Goal: Check status: Check status

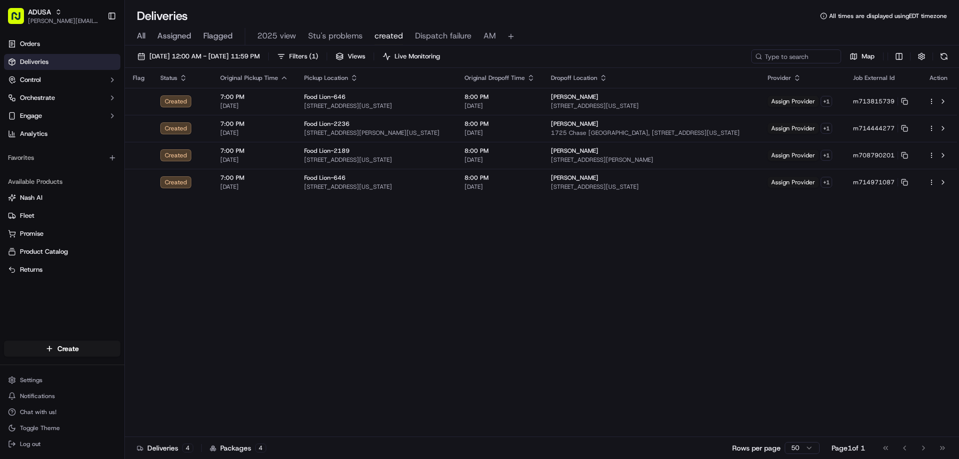
click at [138, 35] on span "All" at bounding box center [141, 36] width 8 height 12
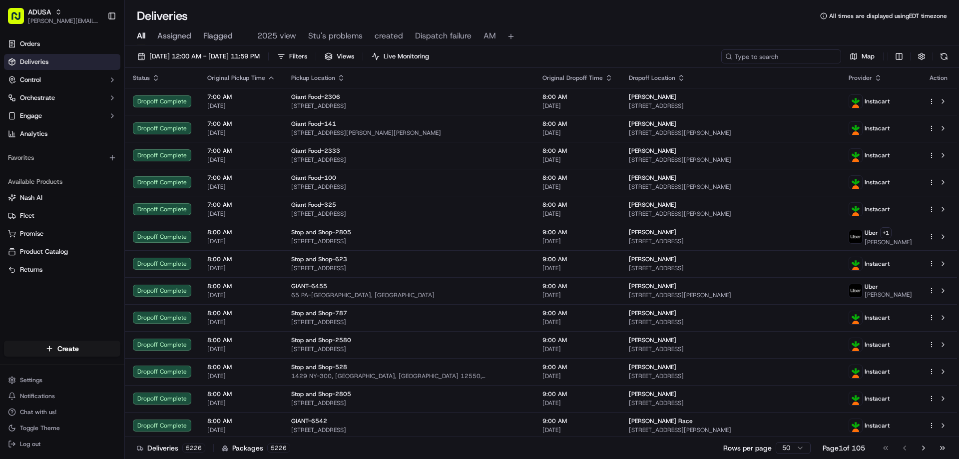
paste input "m715962435"
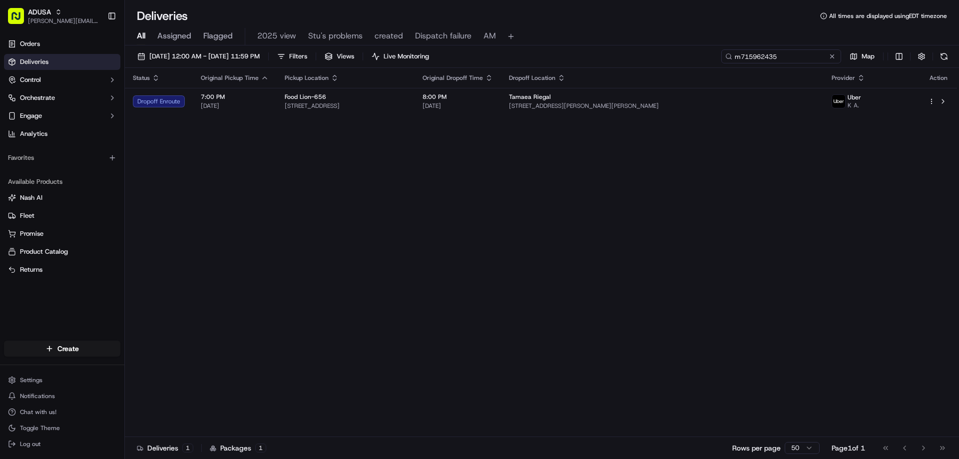
type input "m715962435"
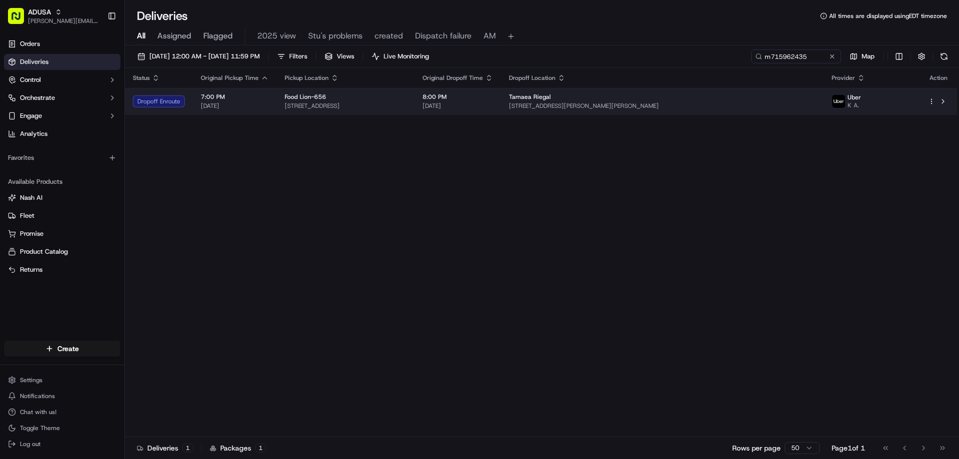
click at [772, 103] on span "[STREET_ADDRESS][PERSON_NAME][PERSON_NAME]" at bounding box center [662, 106] width 307 height 8
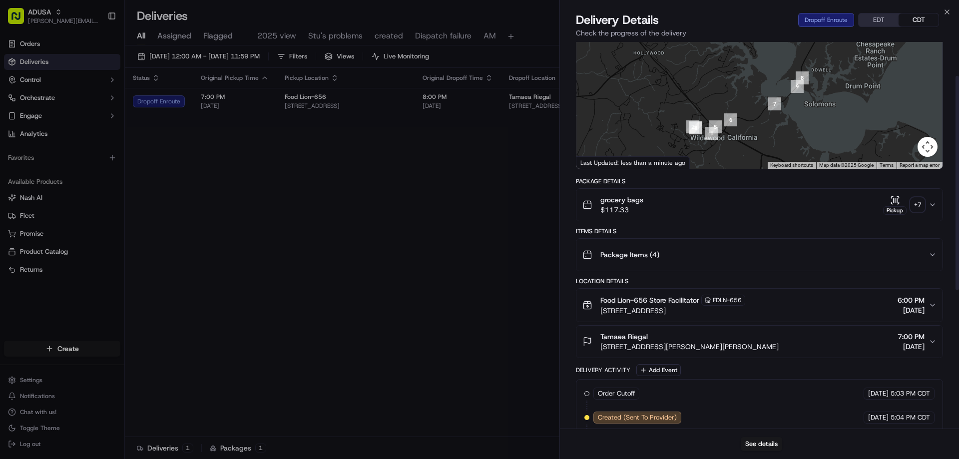
scroll to position [61, 0]
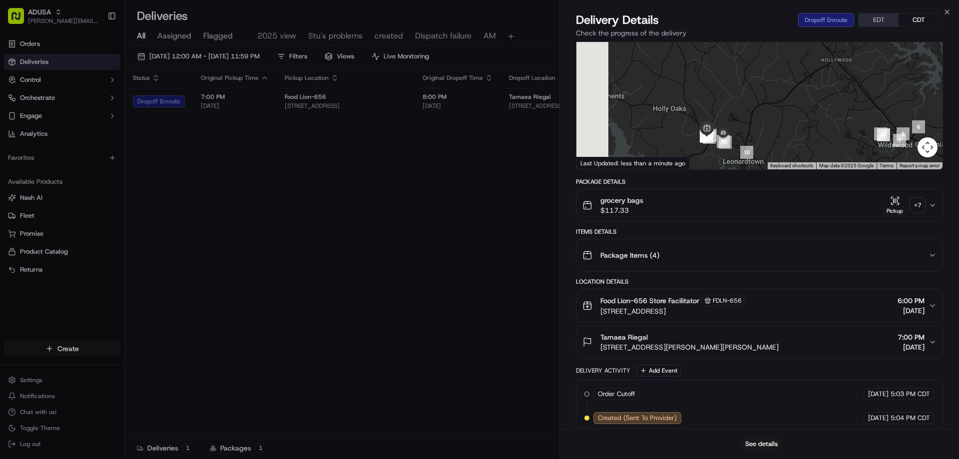
drag, startPoint x: 673, startPoint y: 135, endPoint x: 804, endPoint y: 152, distance: 132.5
click at [804, 152] on div at bounding box center [760, 94] width 366 height 149
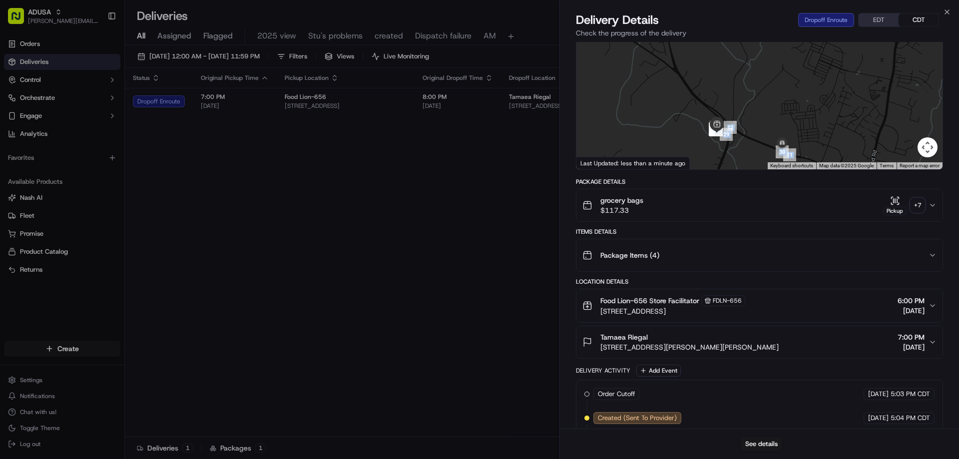
drag, startPoint x: 943, startPoint y: 120, endPoint x: 897, endPoint y: 131, distance: 47.3
click at [897, 131] on div "Provider Uber K A. Provider Id E77F7 Dropoff ETA 8:31 PM Price $11.20 Distance …" at bounding box center [759, 329] width 399 height 697
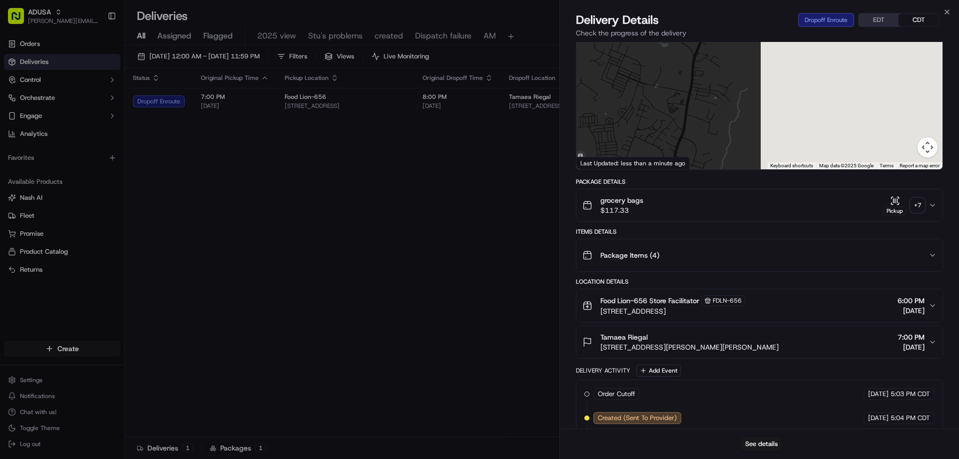
drag, startPoint x: 687, startPoint y: 145, endPoint x: 600, endPoint y: 139, distance: 88.1
click at [585, 145] on div at bounding box center [760, 94] width 366 height 149
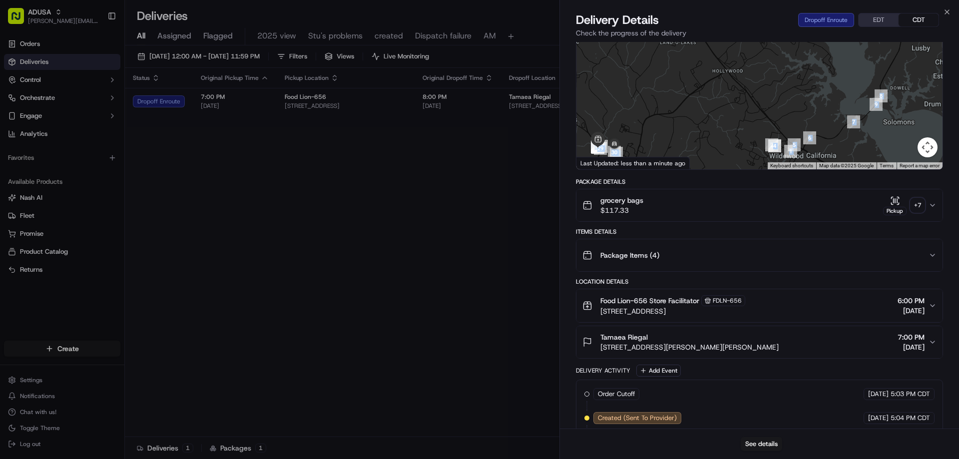
drag, startPoint x: 888, startPoint y: 86, endPoint x: 744, endPoint y: 125, distance: 148.7
click at [716, 133] on div at bounding box center [760, 94] width 366 height 149
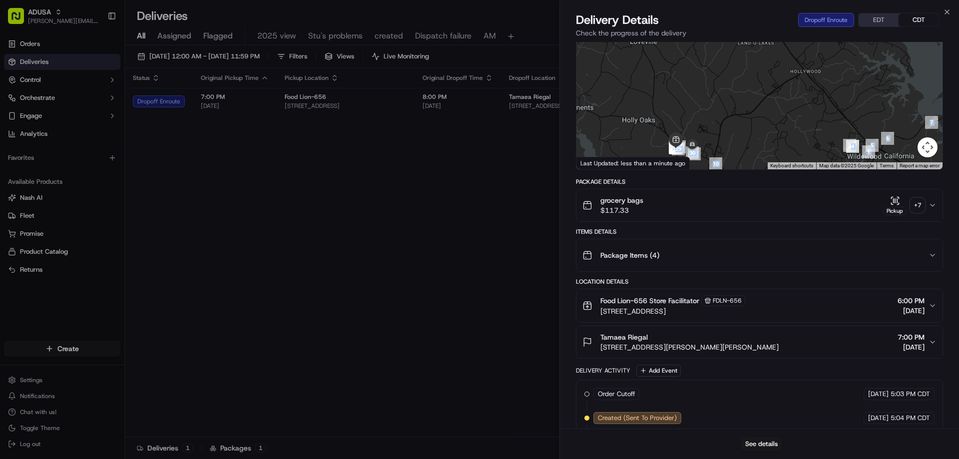
drag, startPoint x: 688, startPoint y: 131, endPoint x: 772, endPoint y: 131, distance: 83.9
click at [772, 131] on div at bounding box center [760, 94] width 366 height 149
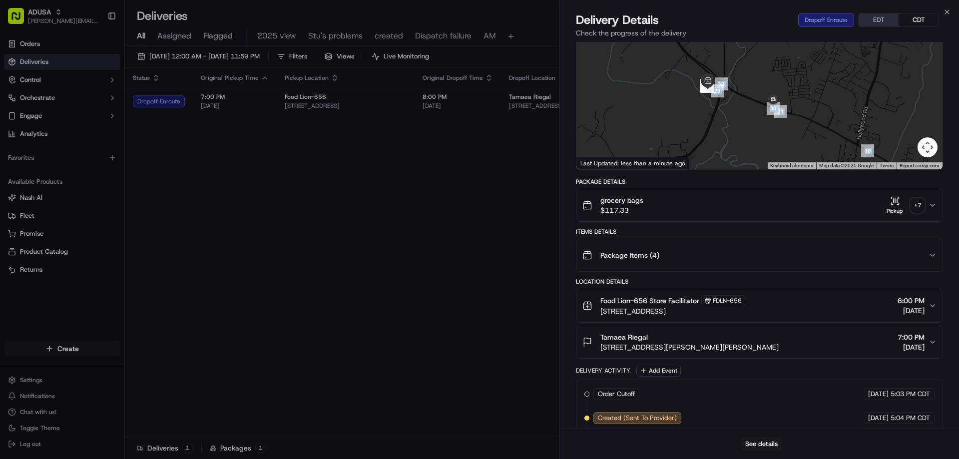
drag, startPoint x: 734, startPoint y: 119, endPoint x: 728, endPoint y: 69, distance: 50.4
click at [728, 69] on div at bounding box center [760, 94] width 366 height 149
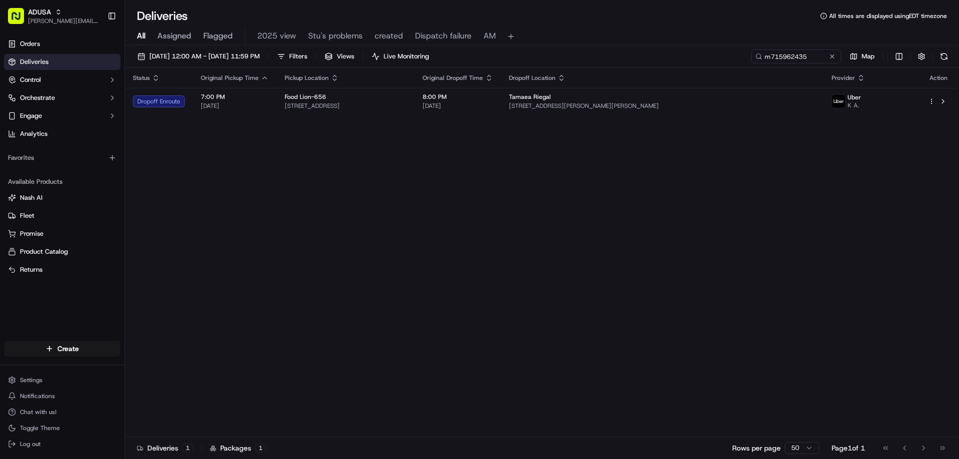
drag, startPoint x: 514, startPoint y: 156, endPoint x: 810, endPoint y: 71, distance: 308.8
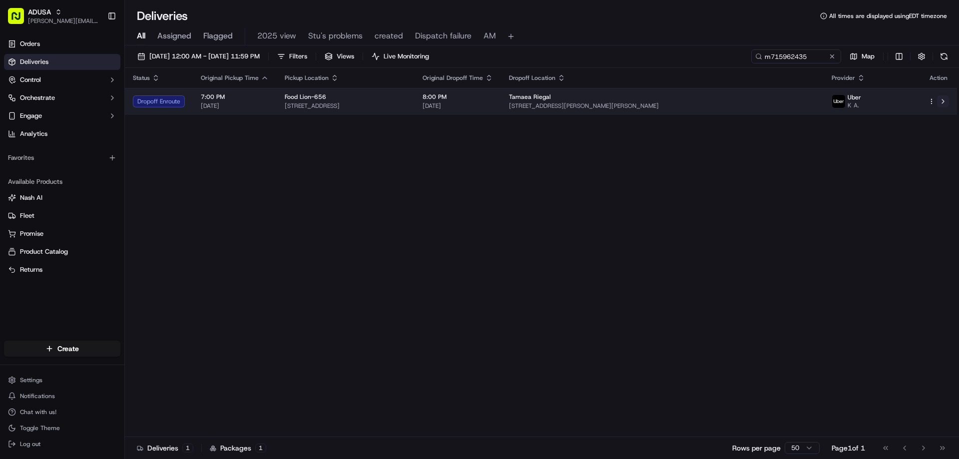
click at [941, 101] on button at bounding box center [943, 101] width 12 height 12
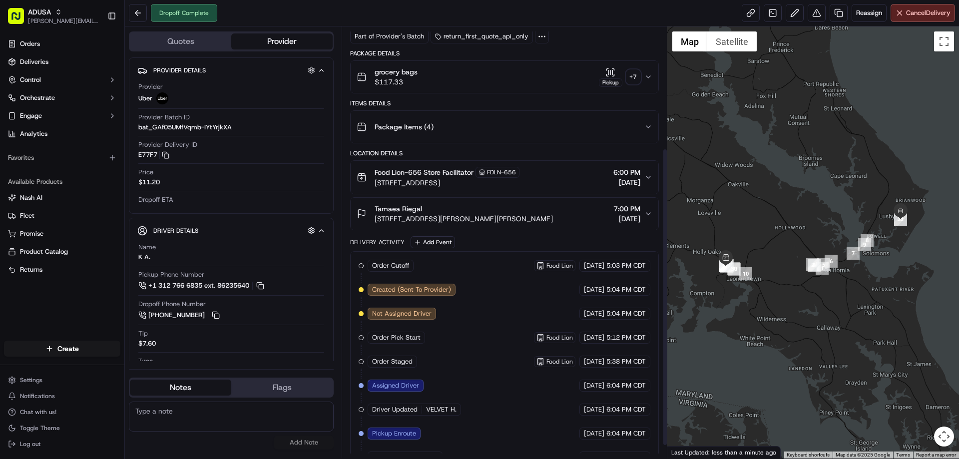
scroll to position [194, 0]
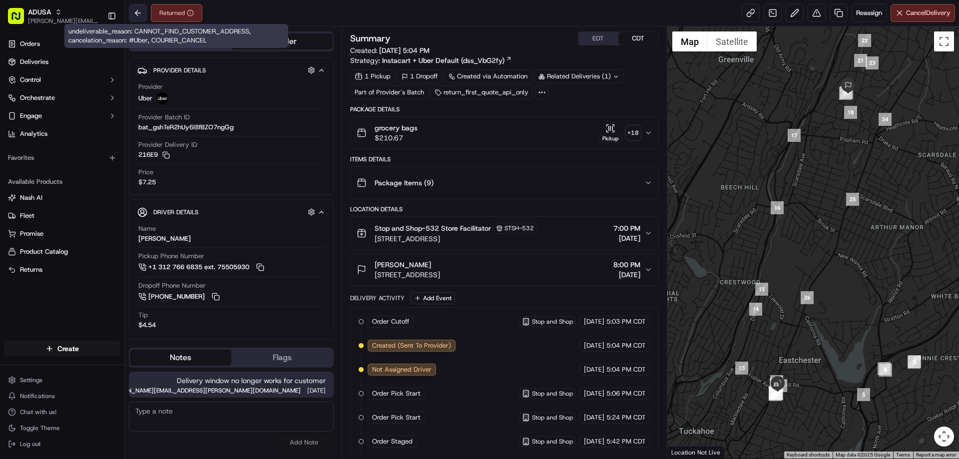
click at [138, 14] on button at bounding box center [138, 13] width 18 height 18
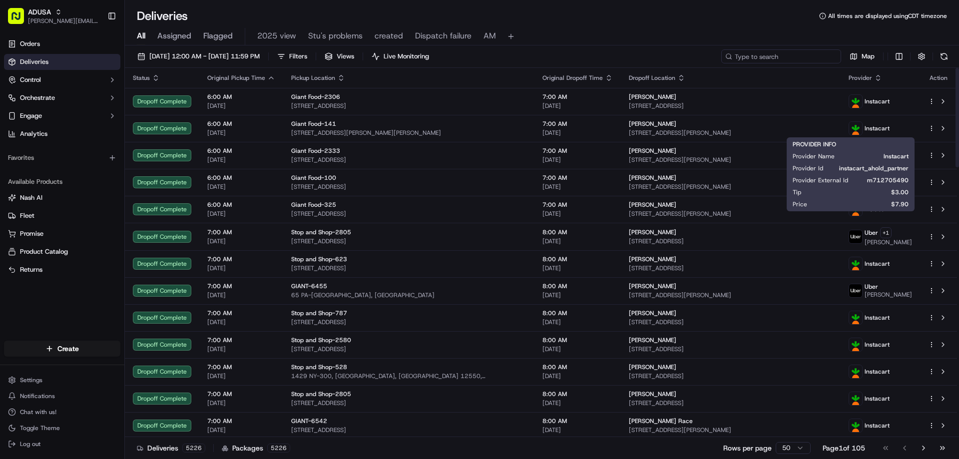
paste input "m712367625"
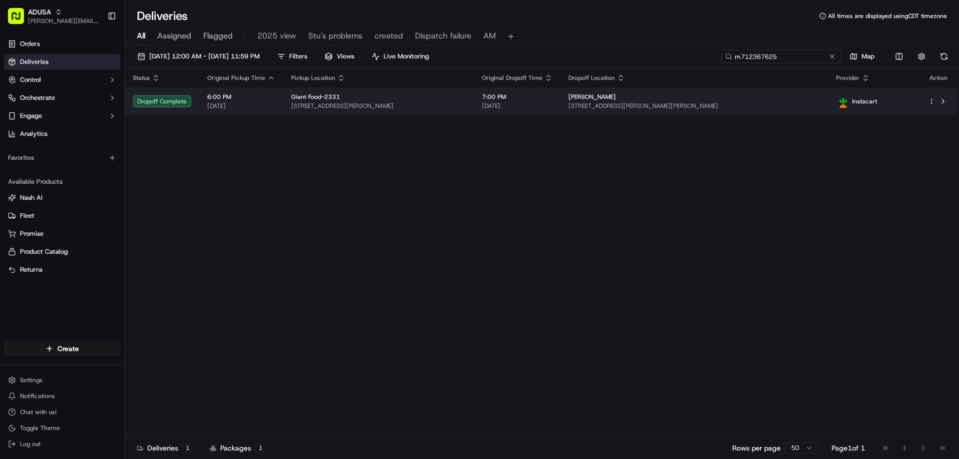
type input "m712367625"
click at [746, 98] on div "Crecynthia Hall Cooper" at bounding box center [695, 97] width 252 height 8
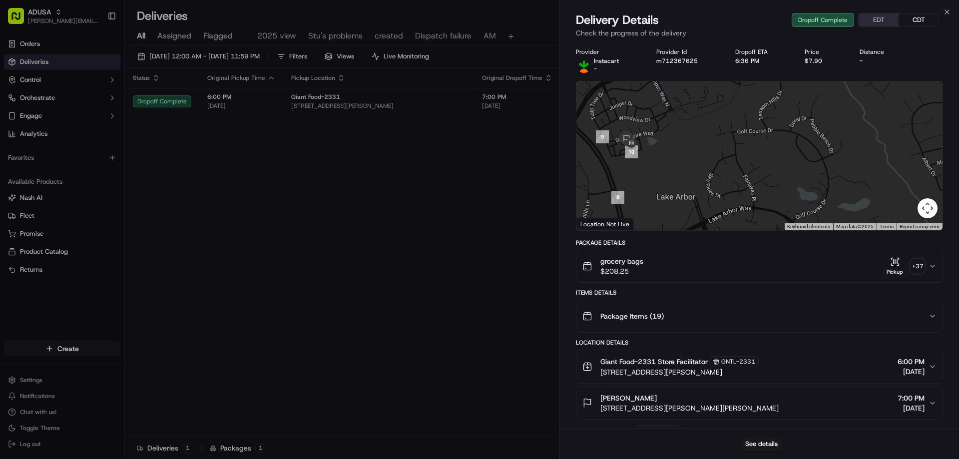
drag, startPoint x: 594, startPoint y: 127, endPoint x: 645, endPoint y: 165, distance: 64.2
click at [644, 165] on div at bounding box center [760, 155] width 366 height 149
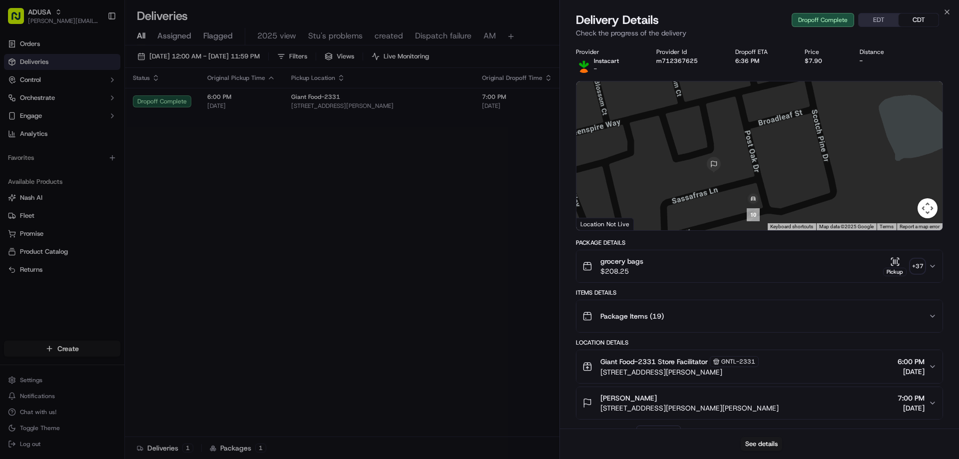
drag, startPoint x: 633, startPoint y: 152, endPoint x: 762, endPoint y: 187, distance: 133.7
click at [762, 187] on div at bounding box center [760, 155] width 366 height 149
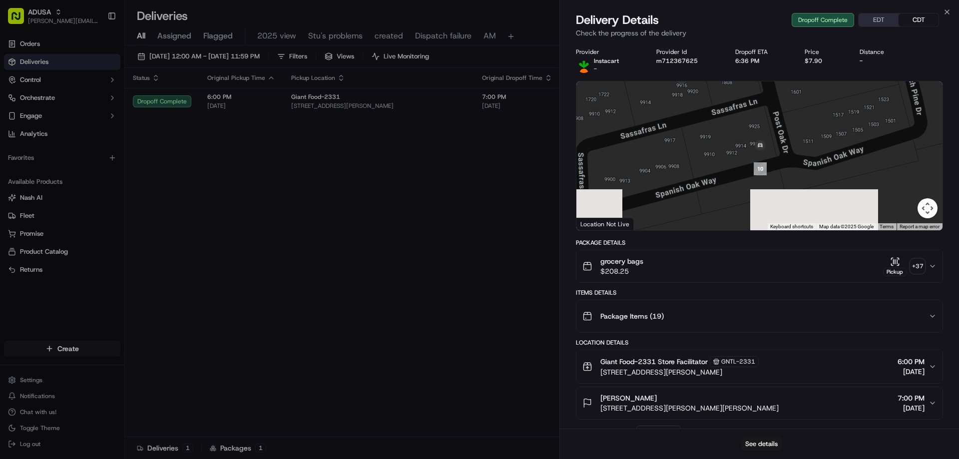
drag, startPoint x: 730, startPoint y: 198, endPoint x: 724, endPoint y: 114, distance: 84.1
click at [724, 114] on div at bounding box center [760, 155] width 366 height 149
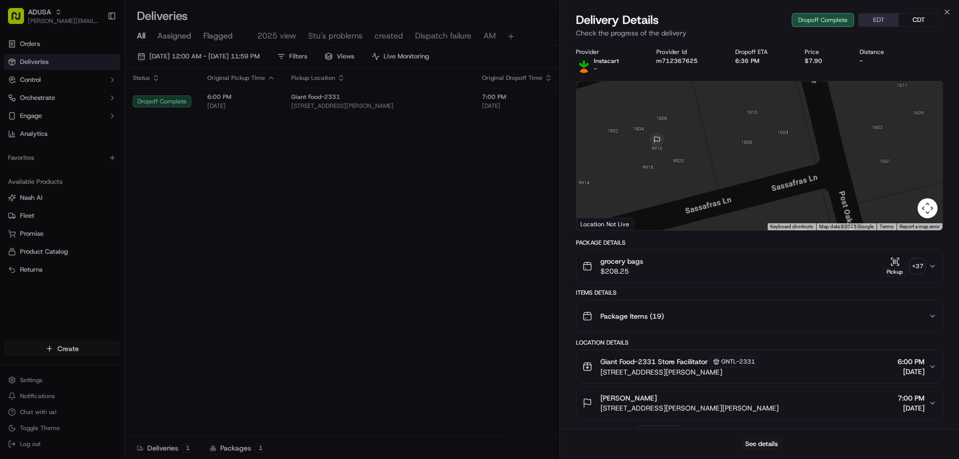
drag, startPoint x: 723, startPoint y: 114, endPoint x: 739, endPoint y: 210, distance: 96.8
click at [739, 210] on div at bounding box center [760, 155] width 366 height 149
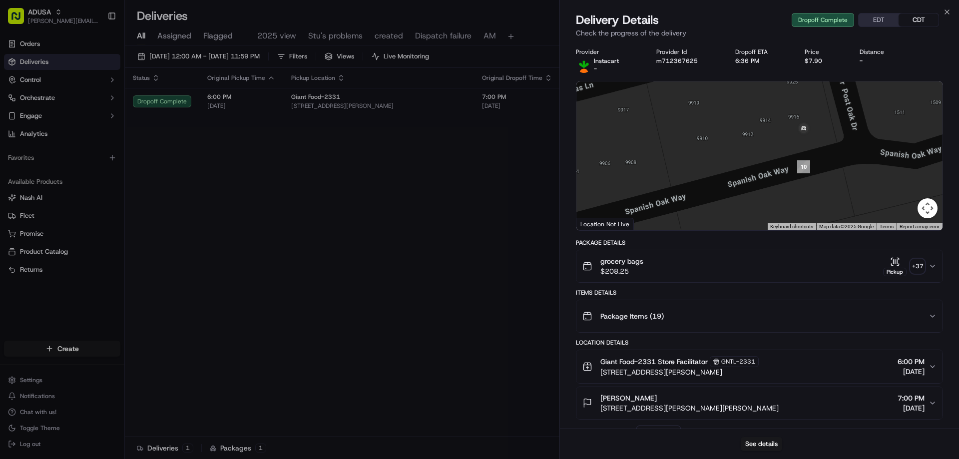
drag, startPoint x: 724, startPoint y: 189, endPoint x: 713, endPoint y: 37, distance: 151.8
click at [713, 37] on div "Delivery Details Dropoff Complete EDT CDT Check the progress of the delivery Pr…" at bounding box center [759, 235] width 399 height 447
